Goal: Information Seeking & Learning: Learn about a topic

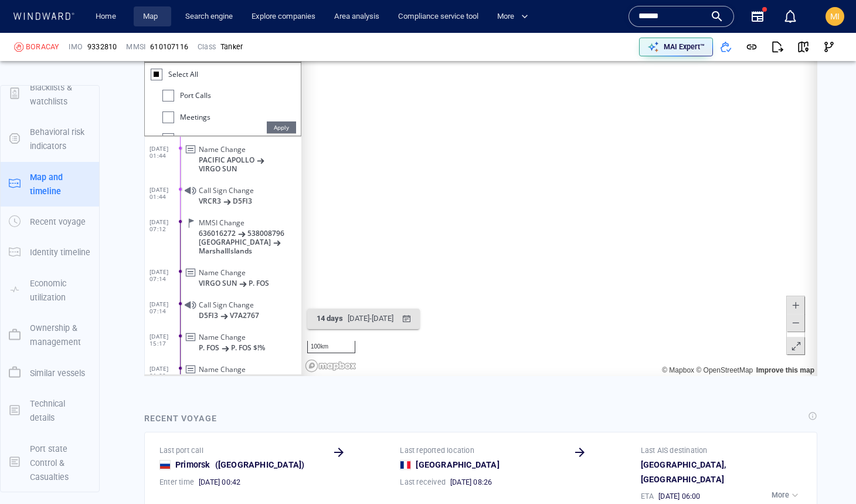
scroll to position [50, 0]
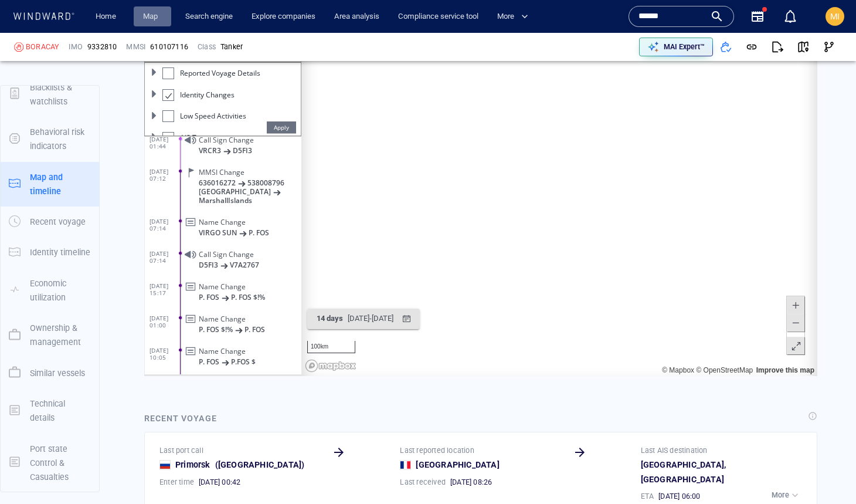
click at [155, 15] on link "Map" at bounding box center [152, 16] width 28 height 21
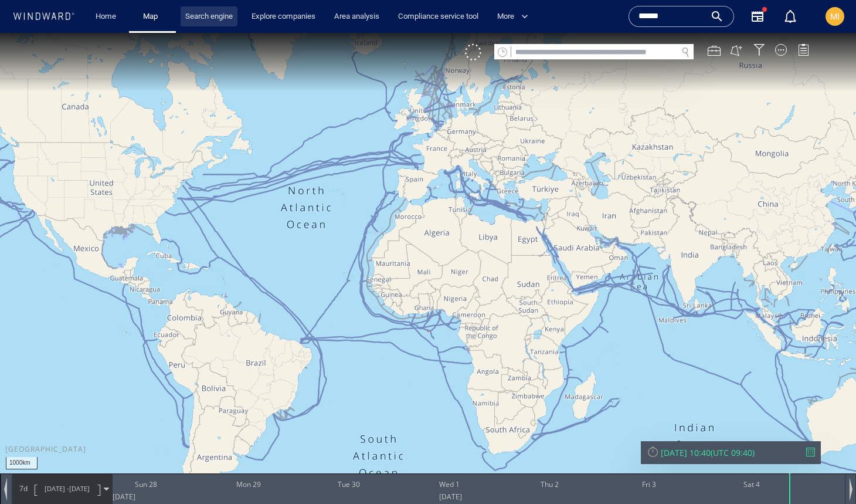
click at [208, 17] on link "Search engine" at bounding box center [209, 16] width 57 height 21
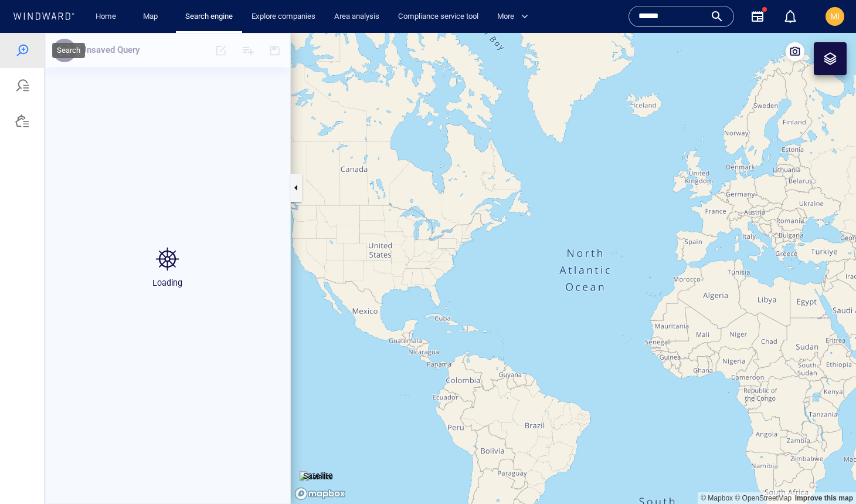
click at [20, 55] on div at bounding box center [22, 50] width 14 height 14
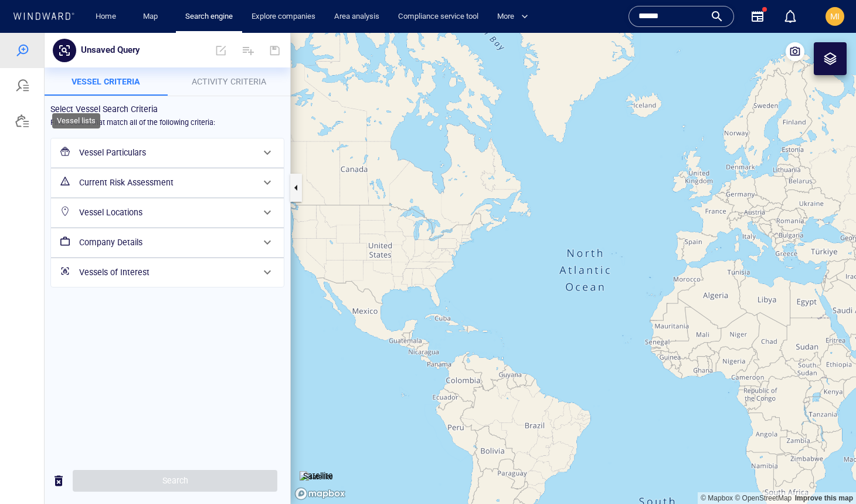
click at [20, 117] on div at bounding box center [22, 121] width 14 height 14
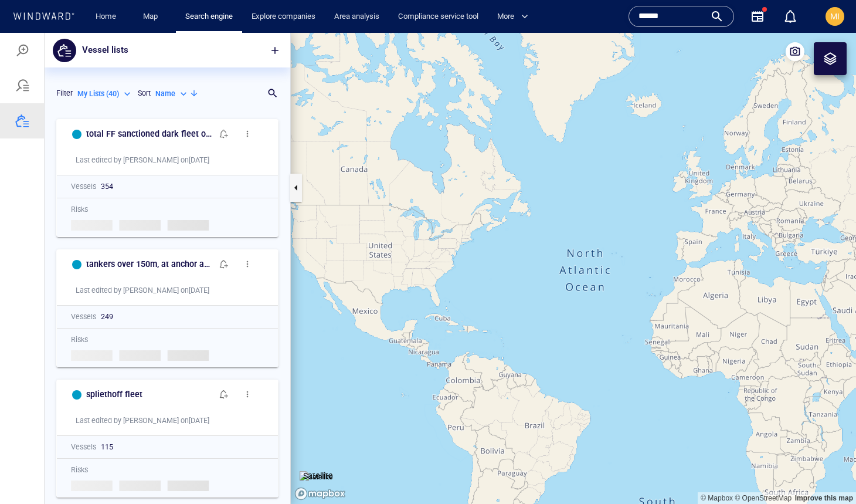
click at [173, 92] on p "Name" at bounding box center [165, 94] width 20 height 11
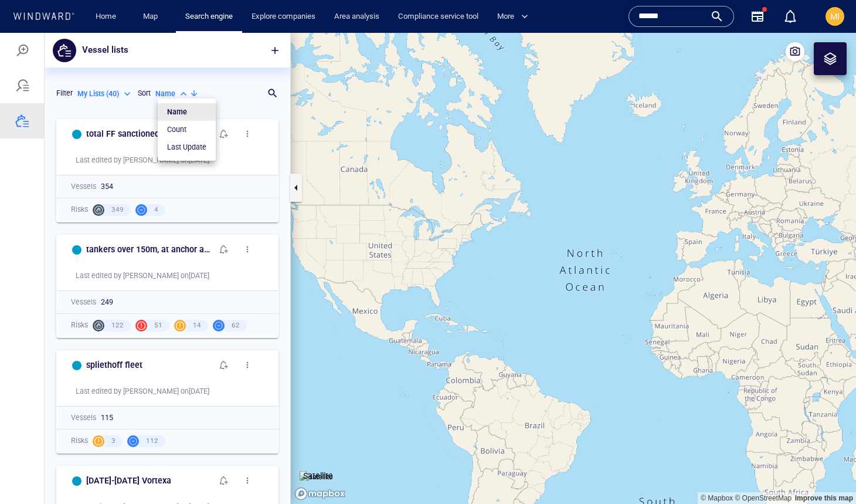
click at [182, 145] on p "Last Update" at bounding box center [186, 147] width 39 height 11
type input "*********"
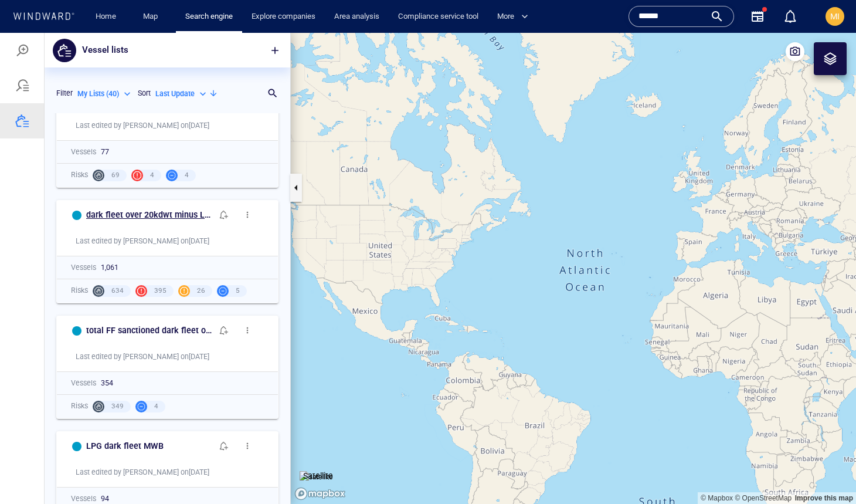
scroll to position [296, 0]
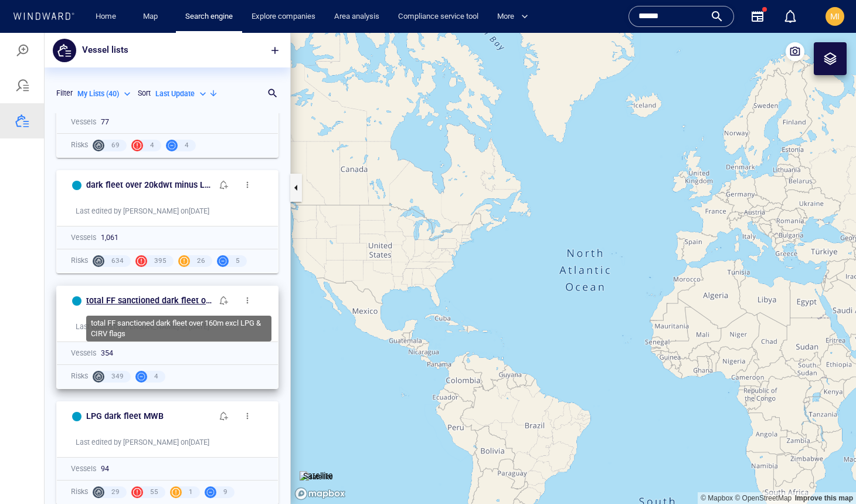
click at [177, 298] on h6 "total FF sanctioned dark fleet over 160m excl LPG & CIRV flags" at bounding box center [149, 300] width 126 height 15
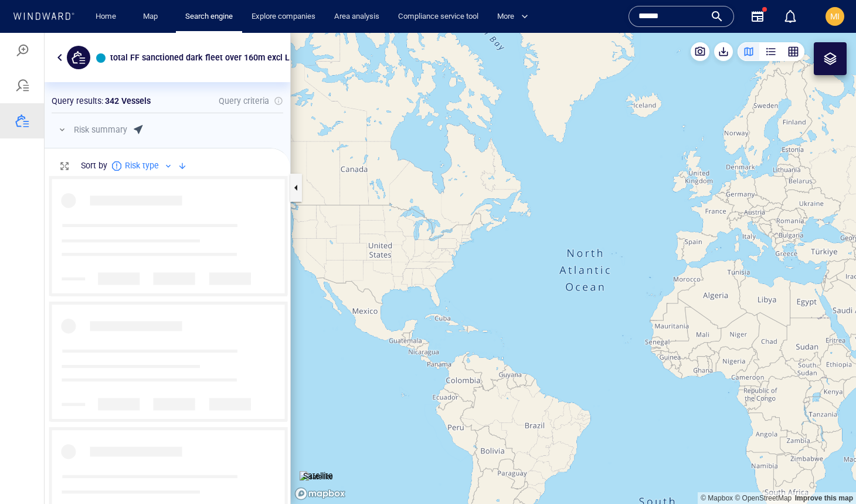
scroll to position [327, 246]
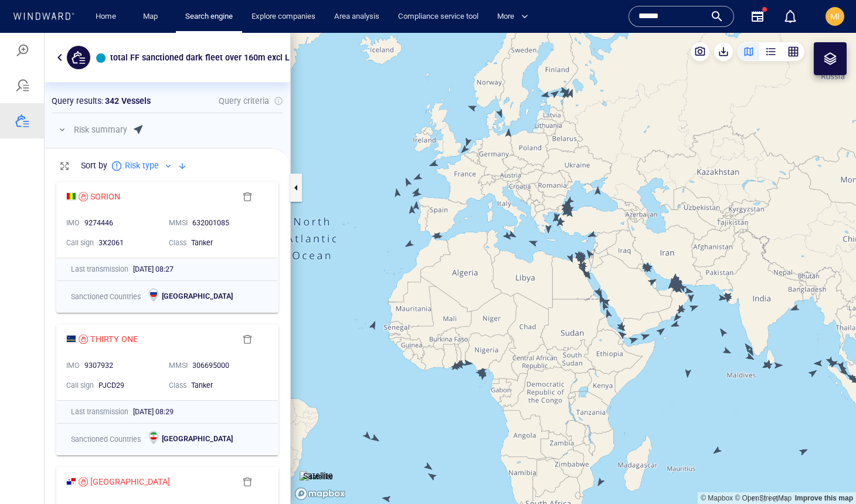
drag, startPoint x: 475, startPoint y: 237, endPoint x: 515, endPoint y: 326, distance: 97.9
click at [515, 325] on canvas "Map" at bounding box center [573, 268] width 565 height 471
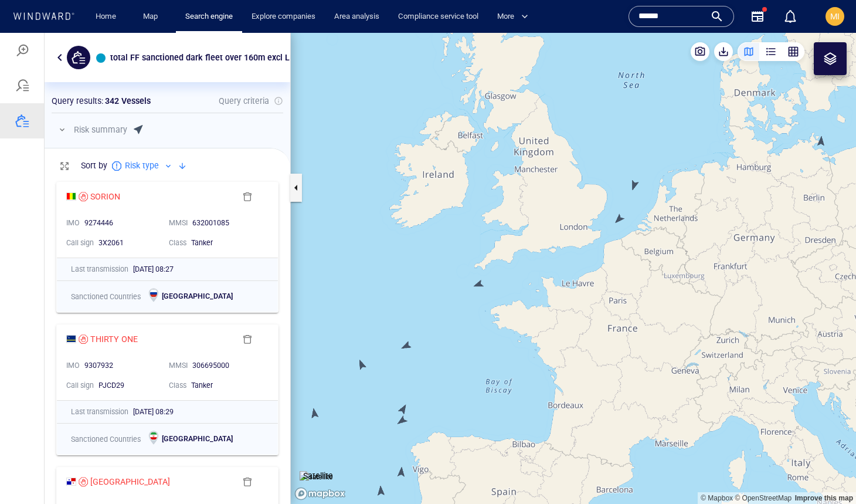
click at [620, 218] on canvas "Map" at bounding box center [573, 268] width 565 height 471
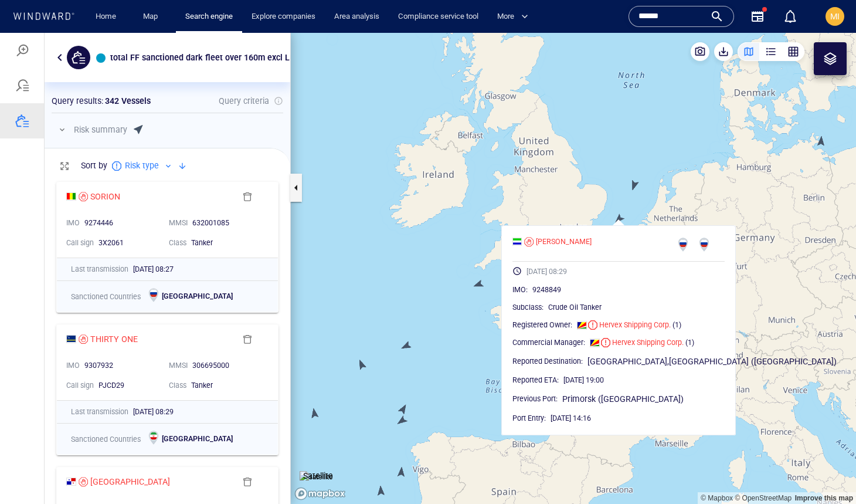
click at [635, 189] on canvas "Map" at bounding box center [573, 268] width 565 height 471
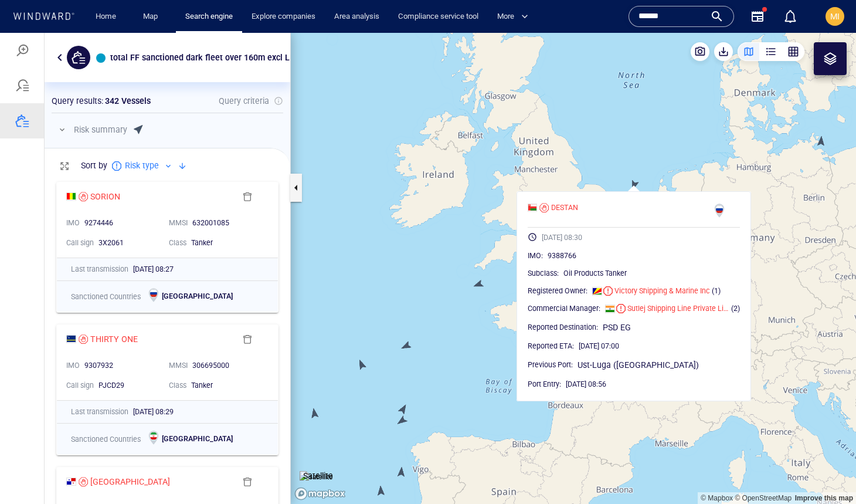
click at [501, 289] on canvas "Map" at bounding box center [573, 268] width 565 height 471
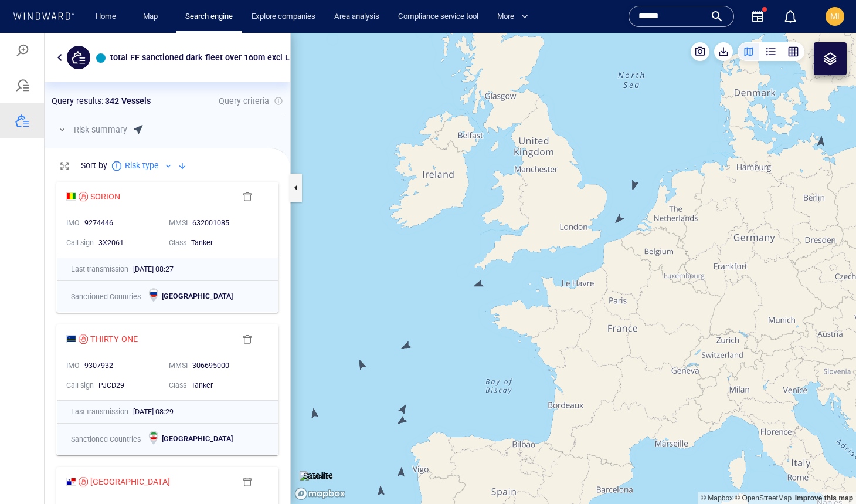
click at [478, 281] on canvas "Map" at bounding box center [573, 268] width 565 height 471
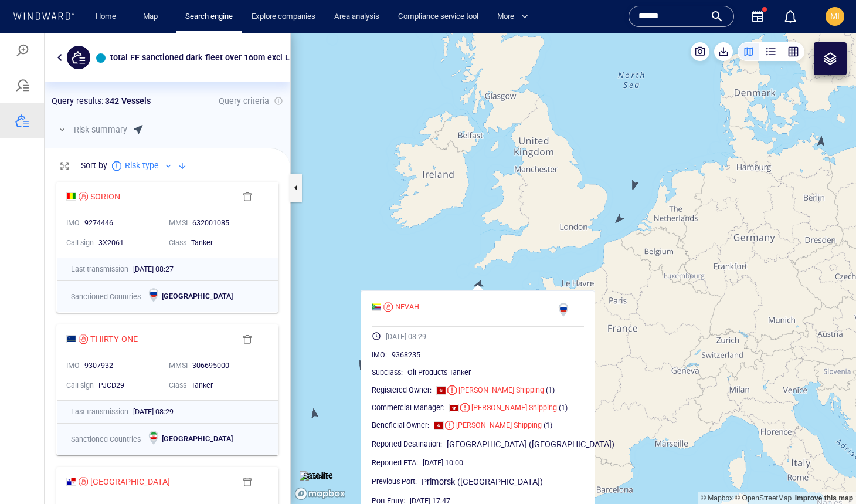
click at [555, 256] on canvas "Map" at bounding box center [573, 268] width 565 height 471
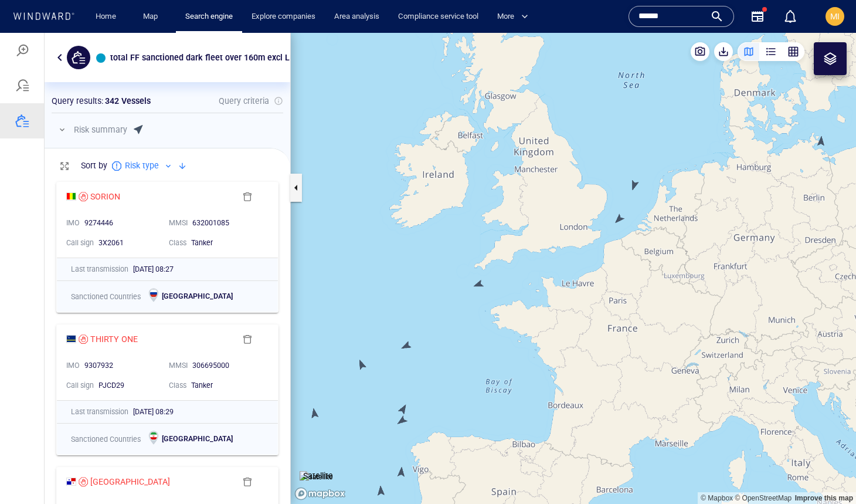
click at [364, 365] on canvas "Map" at bounding box center [573, 268] width 565 height 471
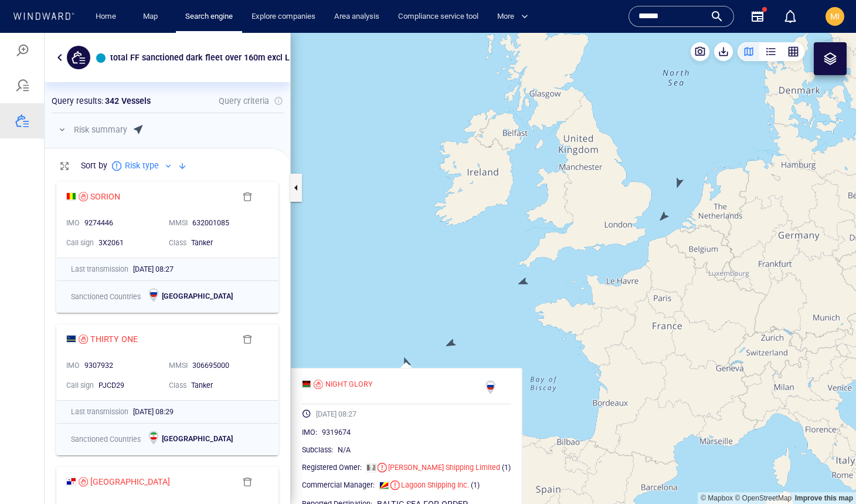
drag, startPoint x: 361, startPoint y: 331, endPoint x: 405, endPoint y: 329, distance: 44.6
click at [405, 329] on canvas "Map" at bounding box center [573, 268] width 565 height 471
click at [452, 342] on canvas "Map" at bounding box center [573, 268] width 565 height 471
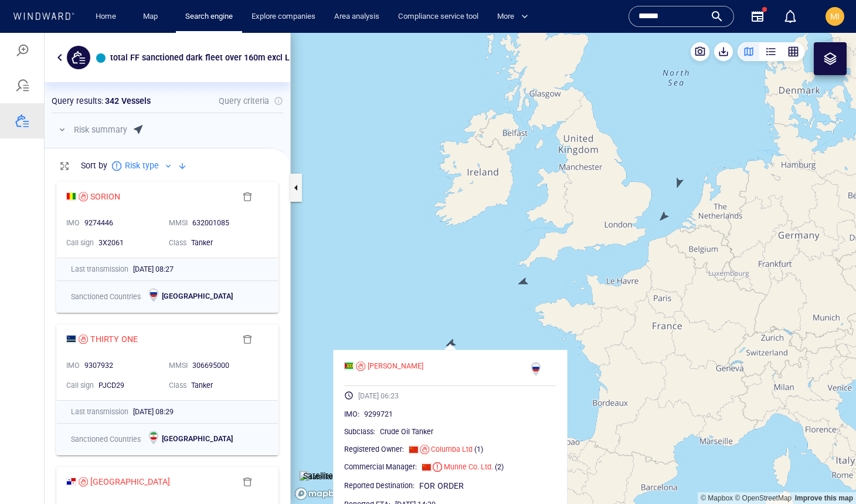
click at [441, 324] on canvas "Map" at bounding box center [573, 268] width 565 height 471
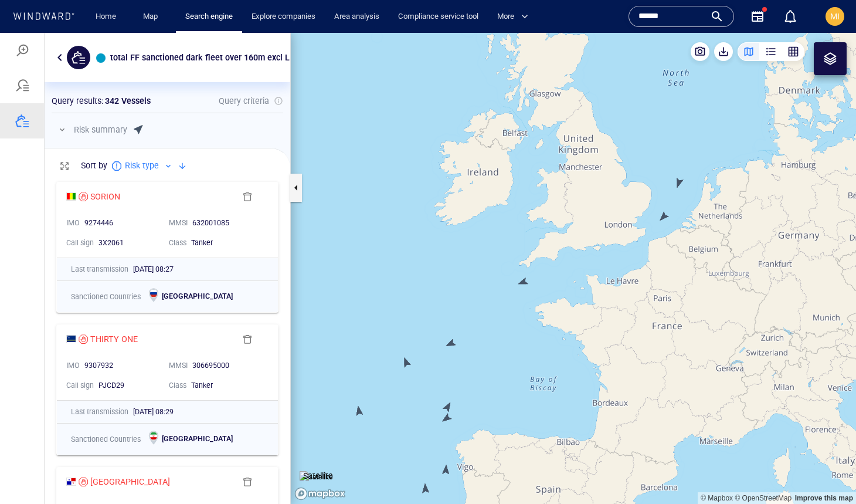
drag, startPoint x: 597, startPoint y: 260, endPoint x: 480, endPoint y: 331, distance: 136.6
click at [484, 325] on canvas "Map" at bounding box center [573, 268] width 565 height 471
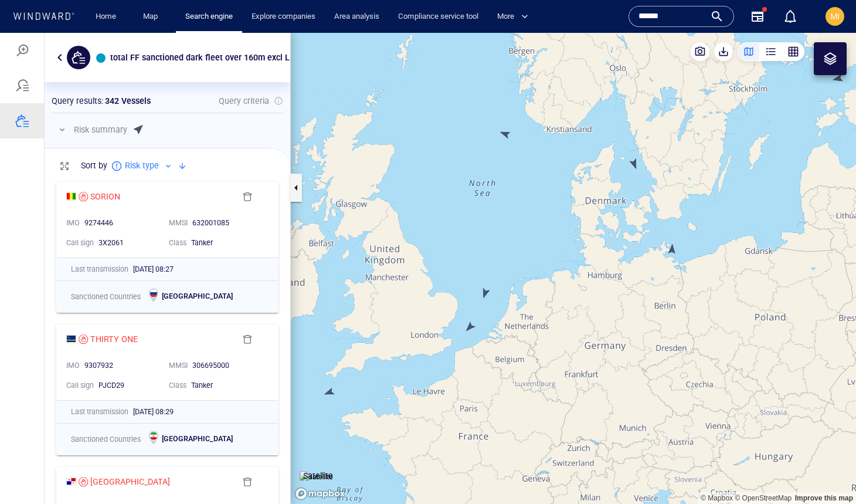
click at [636, 162] on canvas "Map" at bounding box center [573, 268] width 565 height 471
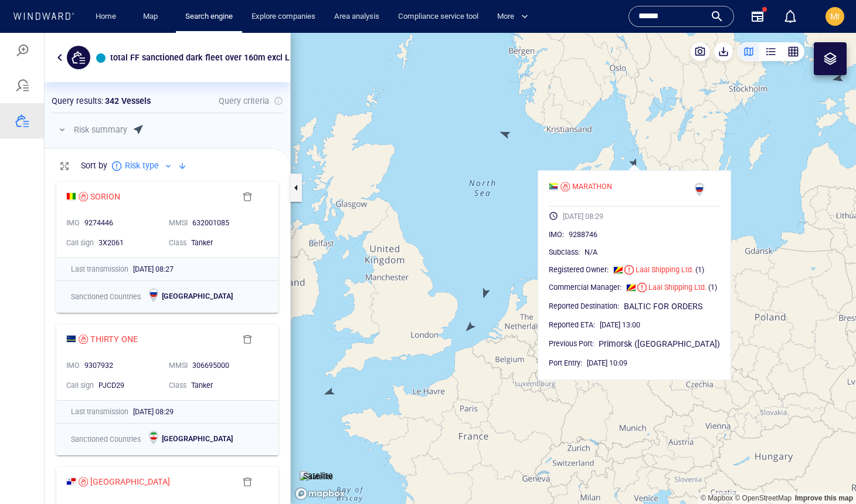
click at [493, 188] on canvas "Map" at bounding box center [573, 268] width 565 height 471
click at [506, 131] on canvas "Map" at bounding box center [573, 268] width 565 height 471
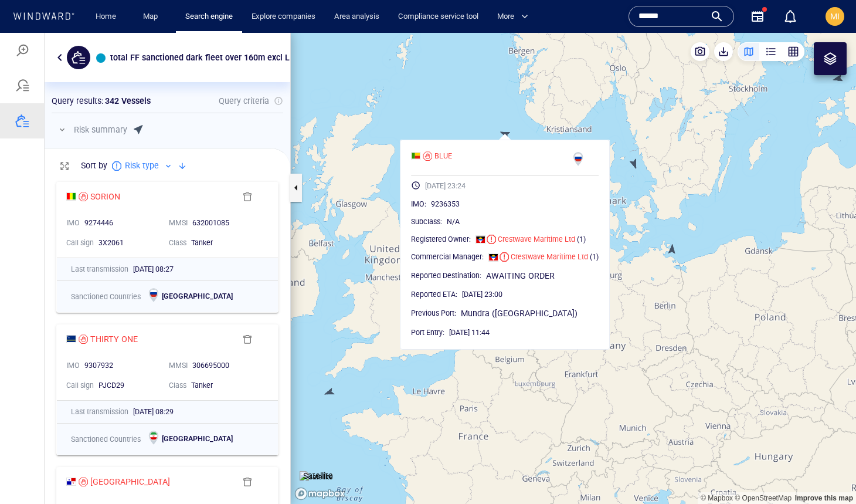
click at [494, 117] on canvas "Map" at bounding box center [573, 268] width 565 height 471
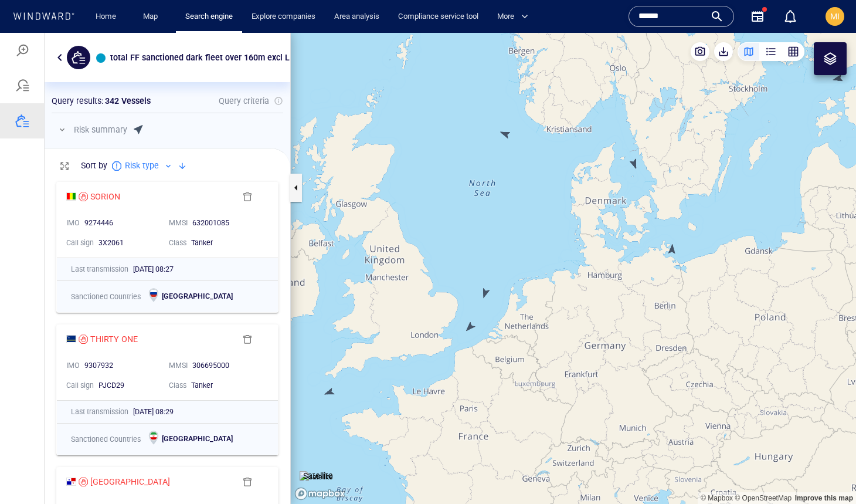
click at [672, 249] on canvas "Map" at bounding box center [573, 268] width 565 height 471
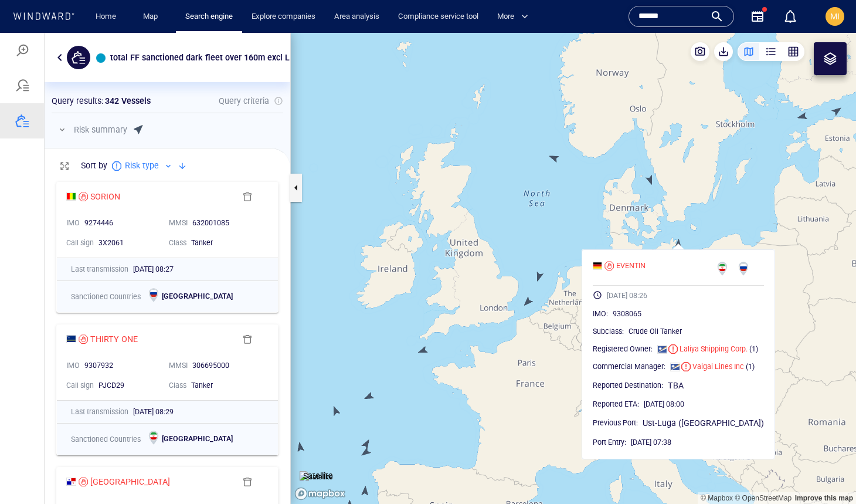
drag, startPoint x: 757, startPoint y: 180, endPoint x: 656, endPoint y: 266, distance: 132.7
click at [657, 265] on canvas "Map" at bounding box center [573, 268] width 565 height 471
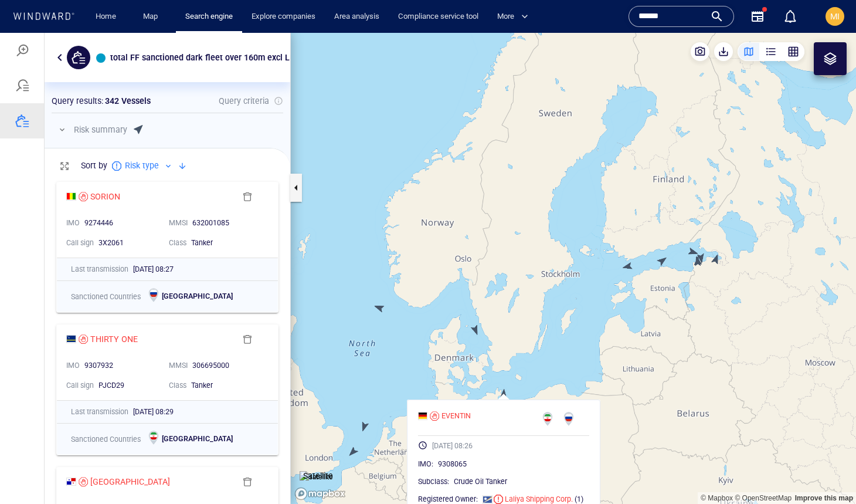
click at [629, 267] on canvas "Map" at bounding box center [573, 268] width 565 height 471
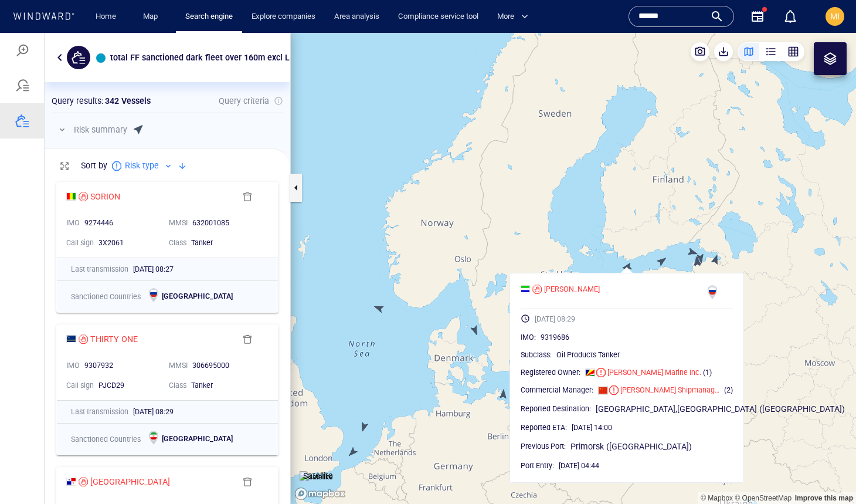
click at [660, 262] on canvas "Map" at bounding box center [573, 268] width 565 height 471
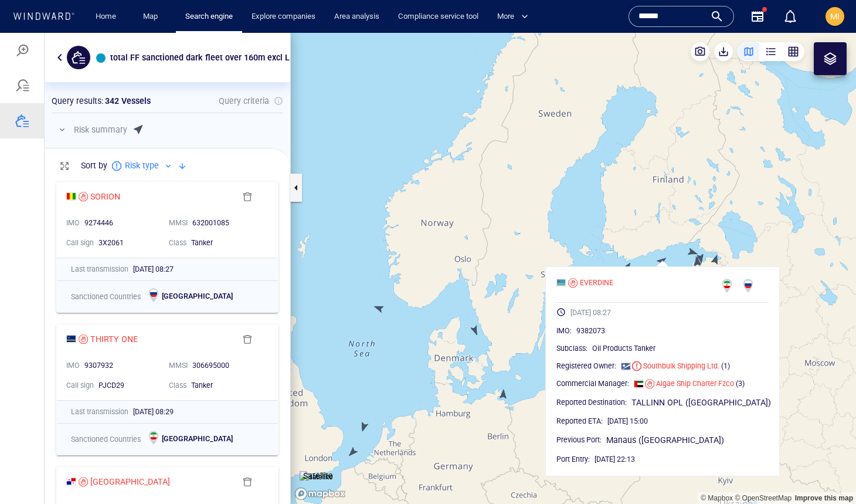
click at [647, 250] on canvas "Map" at bounding box center [573, 268] width 565 height 471
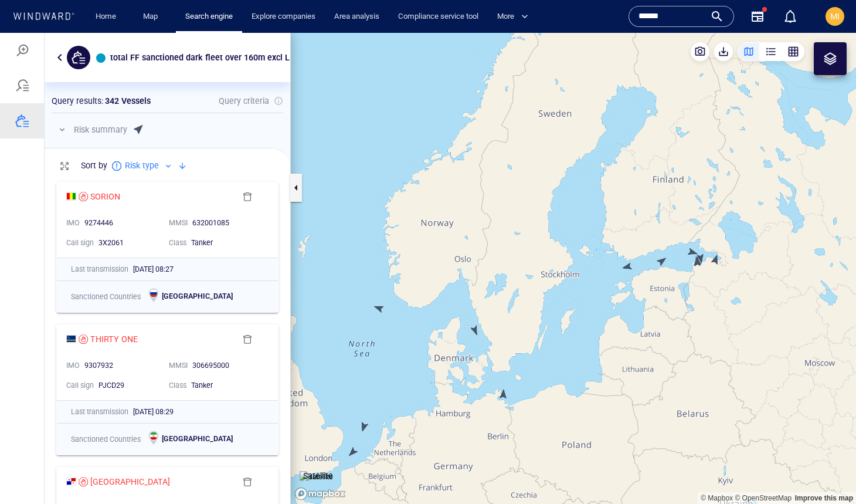
click at [692, 250] on canvas "Map" at bounding box center [573, 268] width 565 height 471
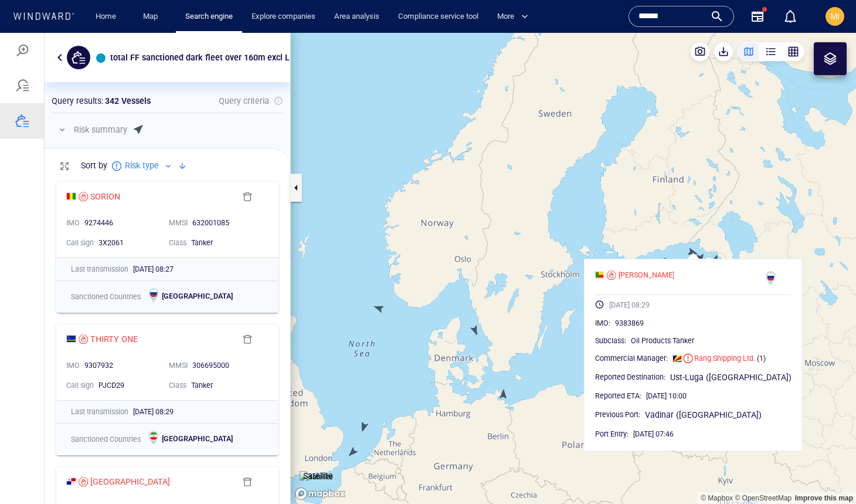
click at [676, 240] on canvas "Map" at bounding box center [573, 268] width 565 height 471
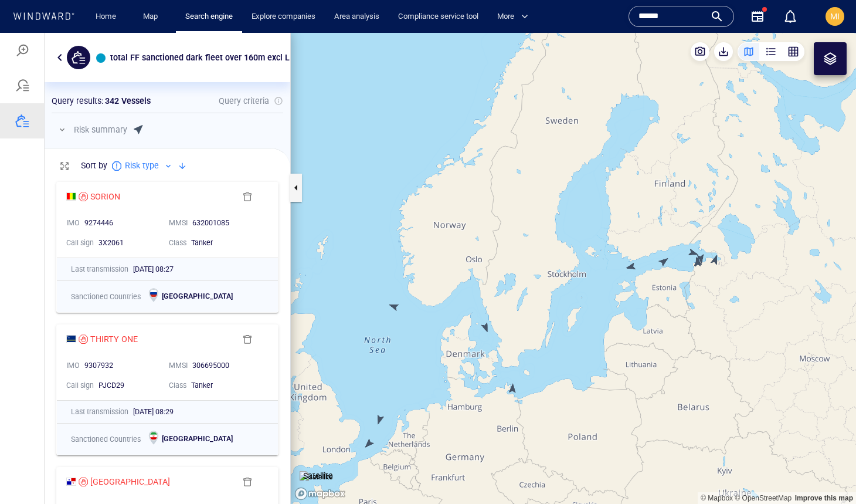
click at [397, 306] on canvas "Map" at bounding box center [573, 268] width 565 height 471
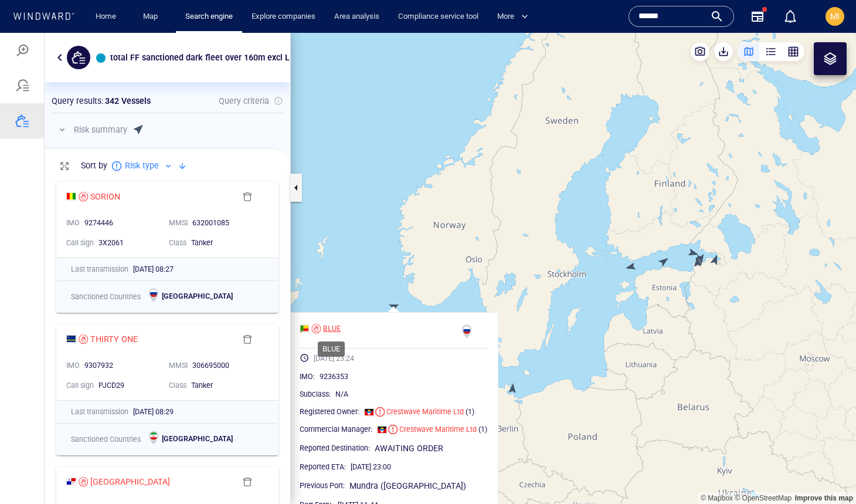
click at [332, 326] on div "BLUE" at bounding box center [332, 328] width 18 height 11
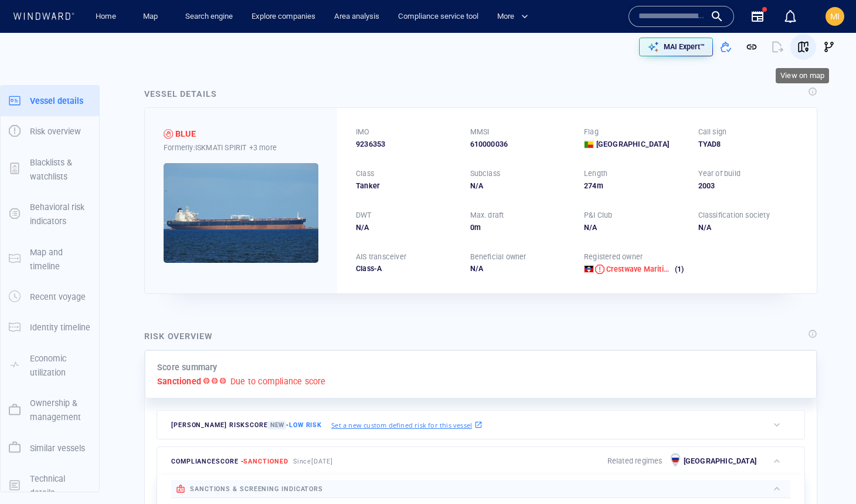
click at [804, 46] on span "button" at bounding box center [804, 47] width 12 height 12
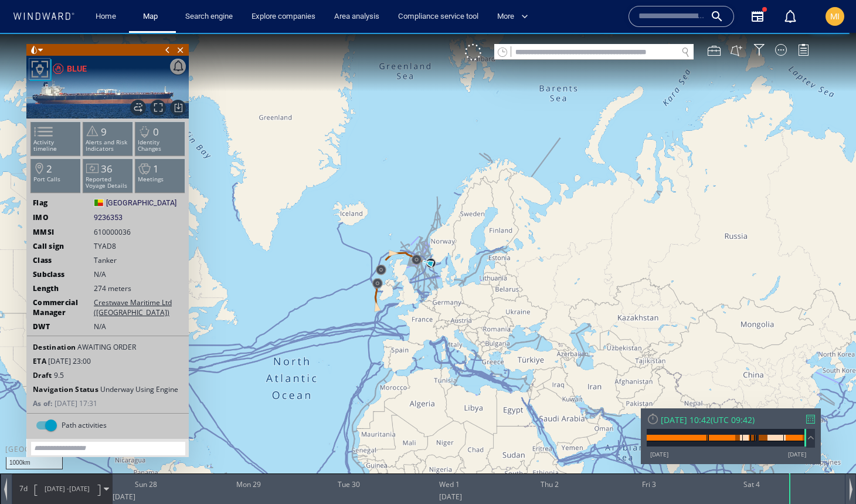
click at [168, 50] on span at bounding box center [167, 50] width 13 height 12
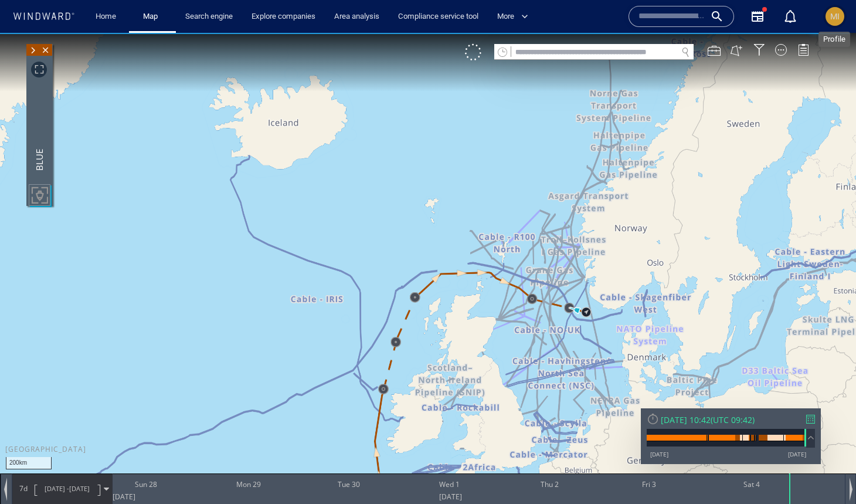
click at [834, 16] on span "MI" at bounding box center [834, 16] width 9 height 9
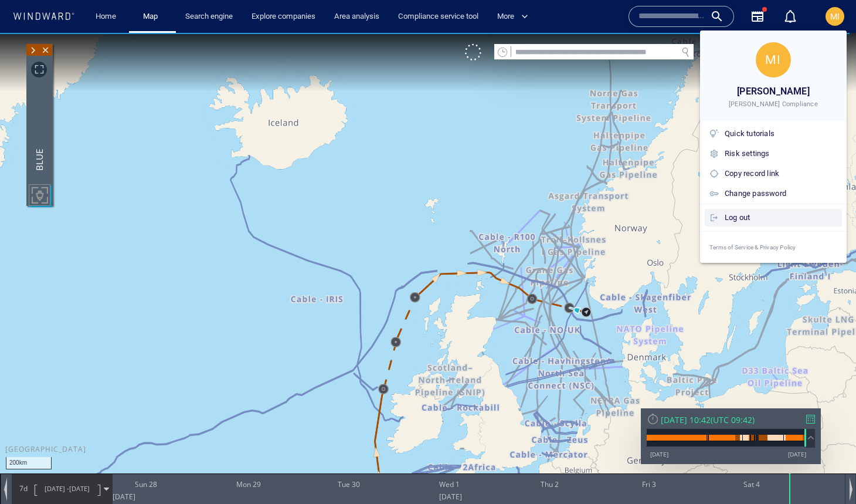
click at [770, 217] on div "Log out" at bounding box center [781, 217] width 113 height 13
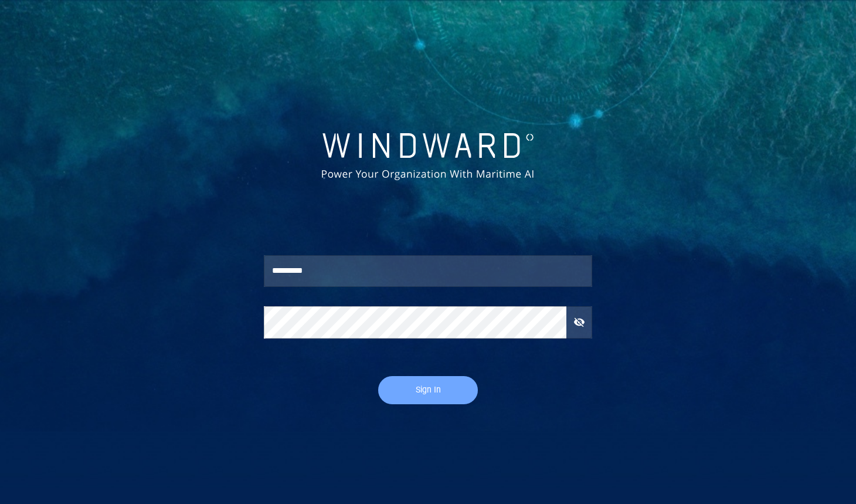
click at [422, 390] on span "Sign In" at bounding box center [428, 389] width 76 height 15
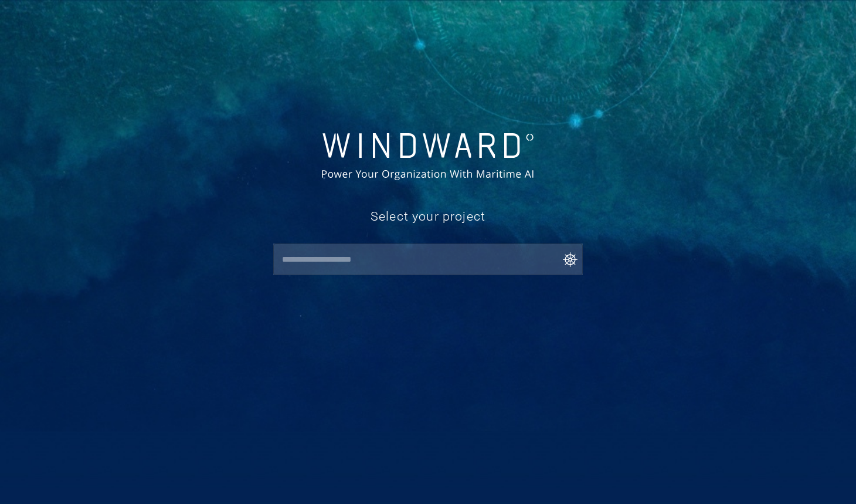
click at [409, 262] on input "text" at bounding box center [431, 259] width 304 height 21
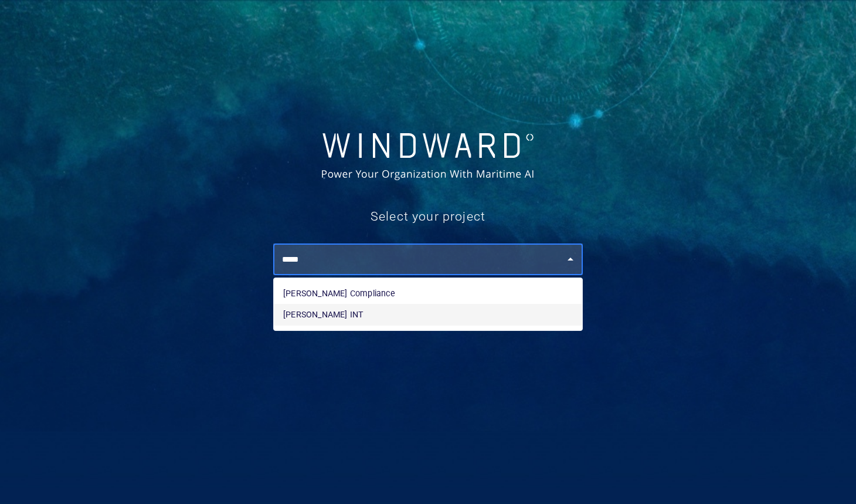
click at [397, 316] on li "[PERSON_NAME] INT" at bounding box center [428, 314] width 308 height 21
type input "**********"
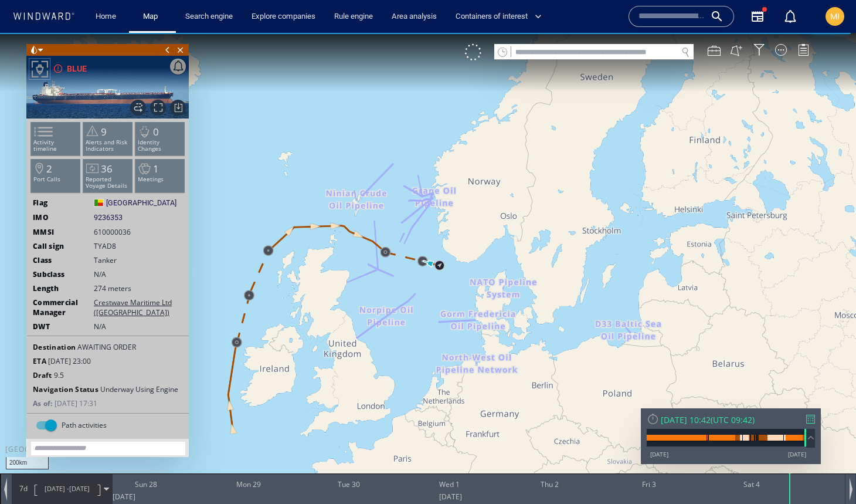
click at [632, 54] on input "text" at bounding box center [594, 53] width 166 height 16
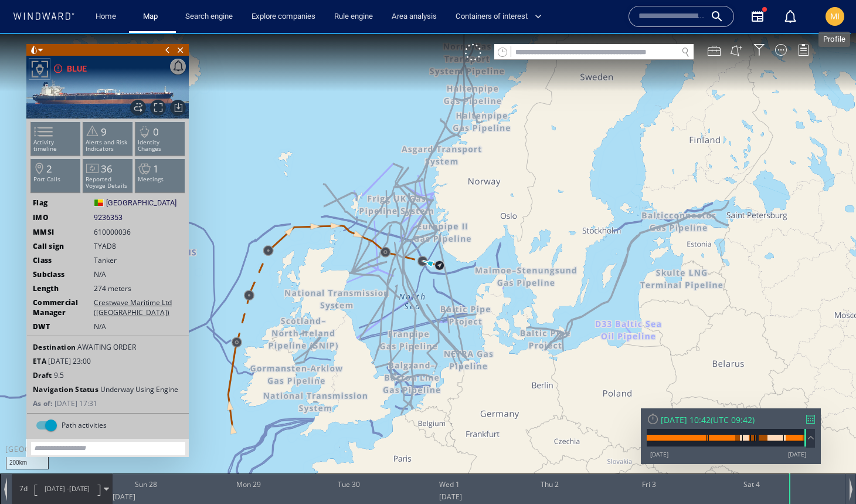
click at [837, 15] on span "MI" at bounding box center [834, 16] width 9 height 9
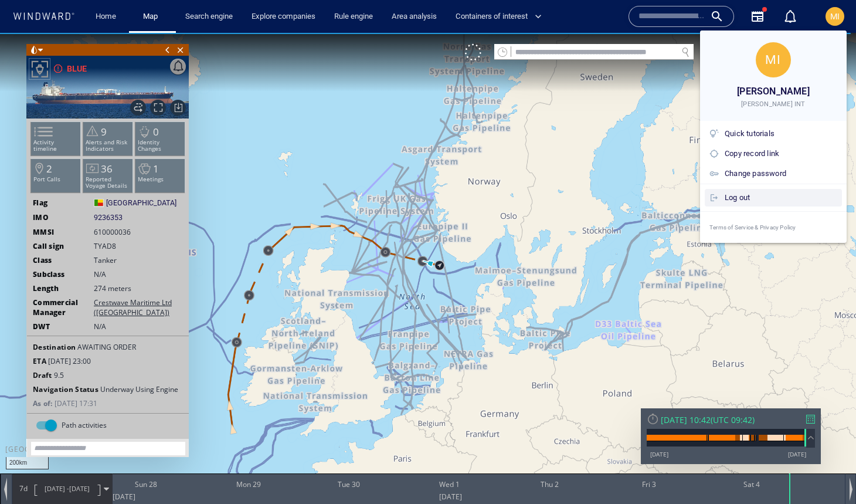
click at [762, 196] on div "Log out" at bounding box center [781, 197] width 113 height 13
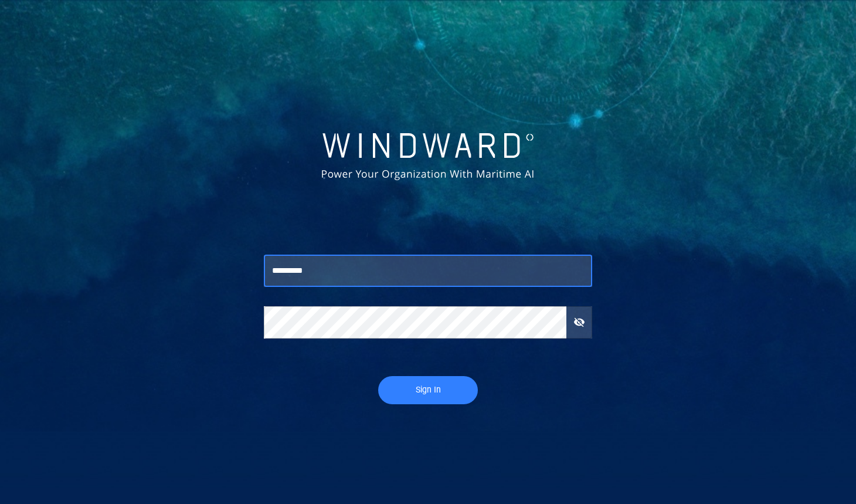
click at [397, 270] on input "*********" at bounding box center [428, 271] width 328 height 32
type input "**********"
click at [423, 390] on span "Sign In" at bounding box center [428, 389] width 76 height 15
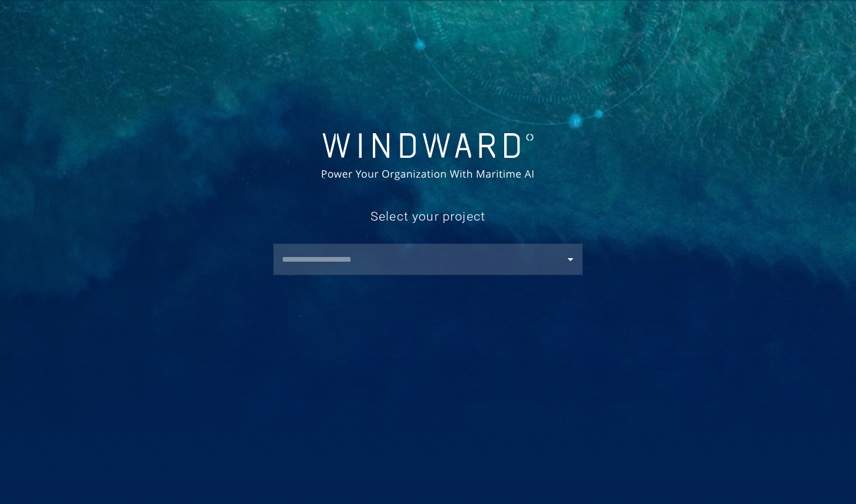
click at [435, 261] on input "text" at bounding box center [431, 259] width 304 height 21
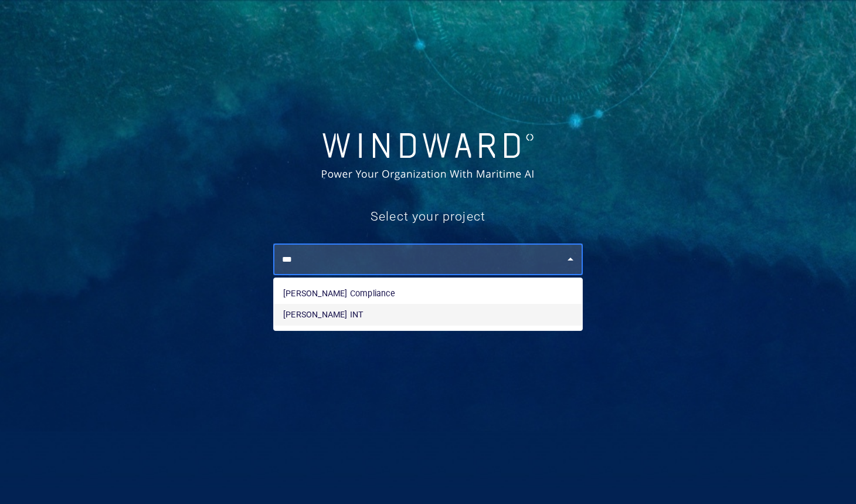
click at [408, 322] on li "[PERSON_NAME] INT" at bounding box center [428, 314] width 308 height 21
type input "**********"
